Goal: Information Seeking & Learning: Learn about a topic

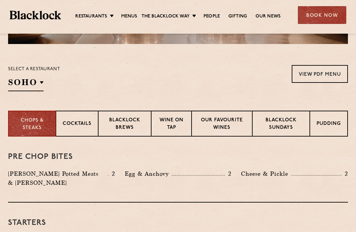
scroll to position [188, 0]
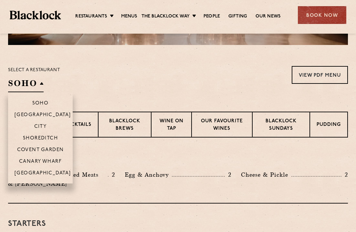
click at [38, 87] on h2 "SOHO" at bounding box center [26, 85] width 36 height 15
click at [41, 148] on p "Covent Garden" at bounding box center [40, 150] width 47 height 6
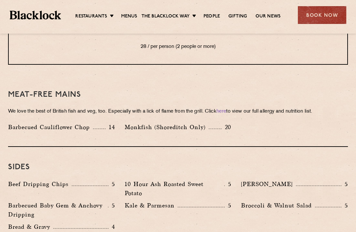
scroll to position [942, 0]
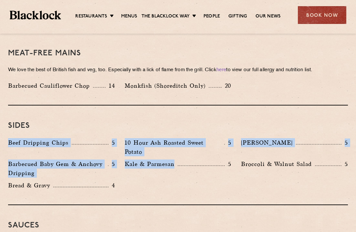
drag, startPoint x: 91, startPoint y: 108, endPoint x: 173, endPoint y: 186, distance: 113.4
click at [173, 186] on div "Sides Beef Dripping Chips 5 10 Hour Ash Roasted Sweet Potato 5 Autumn Slaw 5 Ba…" at bounding box center [178, 155] width 340 height 100
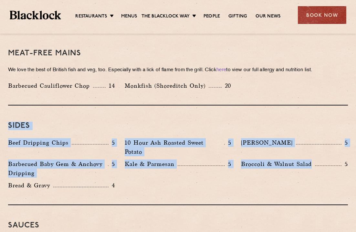
drag, startPoint x: 267, startPoint y: 161, endPoint x: 125, endPoint y: 102, distance: 153.0
click at [125, 105] on div "Sides Beef Dripping Chips 5 10 Hour Ash Roasted Sweet Potato 5 Autumn Slaw 5 Ba…" at bounding box center [178, 155] width 340 height 100
drag, startPoint x: 7, startPoint y: 106, endPoint x: 221, endPoint y: 182, distance: 227.3
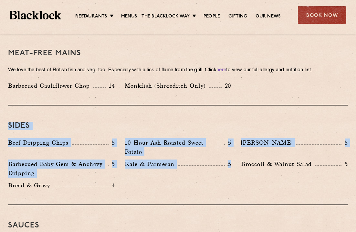
click at [221, 182] on div "Sides Beef Dripping Chips 5 10 Hour Ash Roasted Sweet Potato 5 Autumn Slaw 5 Ba…" at bounding box center [178, 155] width 340 height 100
drag, startPoint x: 221, startPoint y: 182, endPoint x: 92, endPoint y: 115, distance: 145.1
click at [92, 115] on div "Sides Beef Dripping Chips 5 10 Hour Ash Roasted Sweet Potato 5 Autumn Slaw 5 Ba…" at bounding box center [178, 155] width 340 height 100
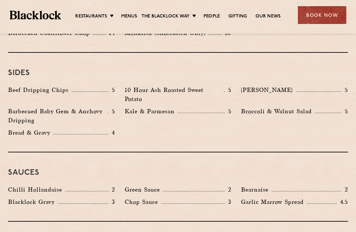
scroll to position [995, 0]
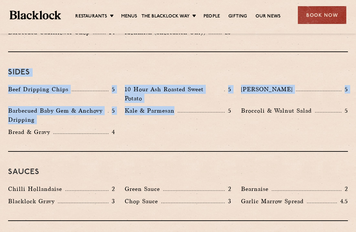
drag, startPoint x: 136, startPoint y: 114, endPoint x: 26, endPoint y: 35, distance: 135.6
click at [26, 52] on div "Sides Beef Dripping Chips 5 10 Hour Ash Roasted Sweet Potato 5 Autumn Slaw 5 Ba…" at bounding box center [178, 102] width 340 height 100
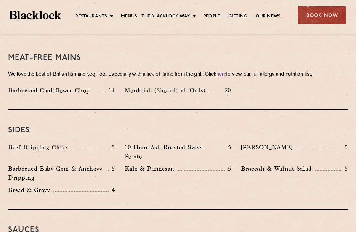
scroll to position [1045, 0]
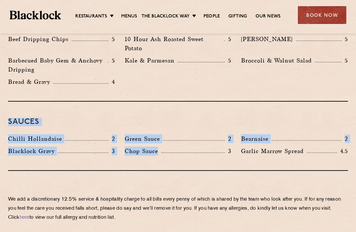
drag, startPoint x: 71, startPoint y: 89, endPoint x: 153, endPoint y: 149, distance: 100.9
click at [153, 149] on div "Sauces Chilli Hollandaise 2 [GEOGRAPHIC_DATA] 2 Bearnaise 2 [PERSON_NAME] Gravy…" at bounding box center [178, 135] width 340 height 69
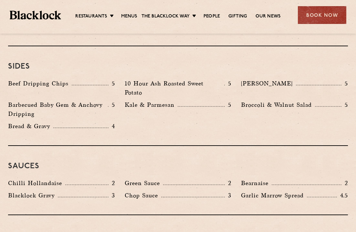
scroll to position [915, 0]
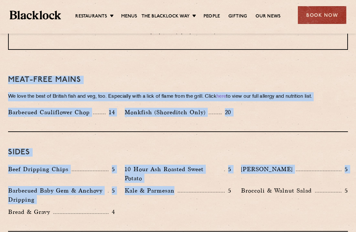
drag, startPoint x: 163, startPoint y: 49, endPoint x: 174, endPoint y: 201, distance: 152.2
click at [174, 201] on div "Beef Dripping Chips 5 10 Hour Ash Roasted Sweet Potato 5 Autumn Slaw 5 Barbecue…" at bounding box center [178, 191] width 350 height 55
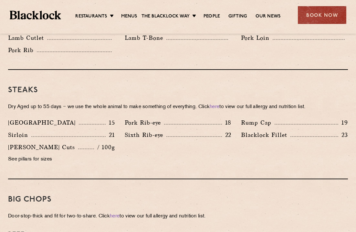
scroll to position [581, 0]
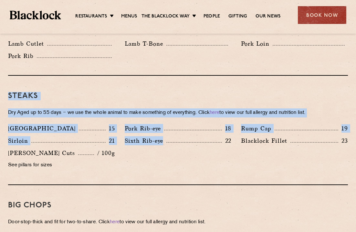
drag, startPoint x: 178, startPoint y: 151, endPoint x: 158, endPoint y: 83, distance: 71.4
click at [158, 83] on div "Steaks Dry Aged up to 55 days − we use the whole animal to make something of ev…" at bounding box center [178, 130] width 340 height 109
click at [158, 92] on h3 "Steaks" at bounding box center [178, 96] width 340 height 8
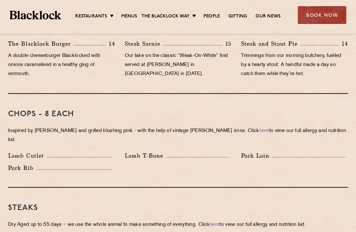
scroll to position [415, 0]
